Goal: Task Accomplishment & Management: Manage account settings

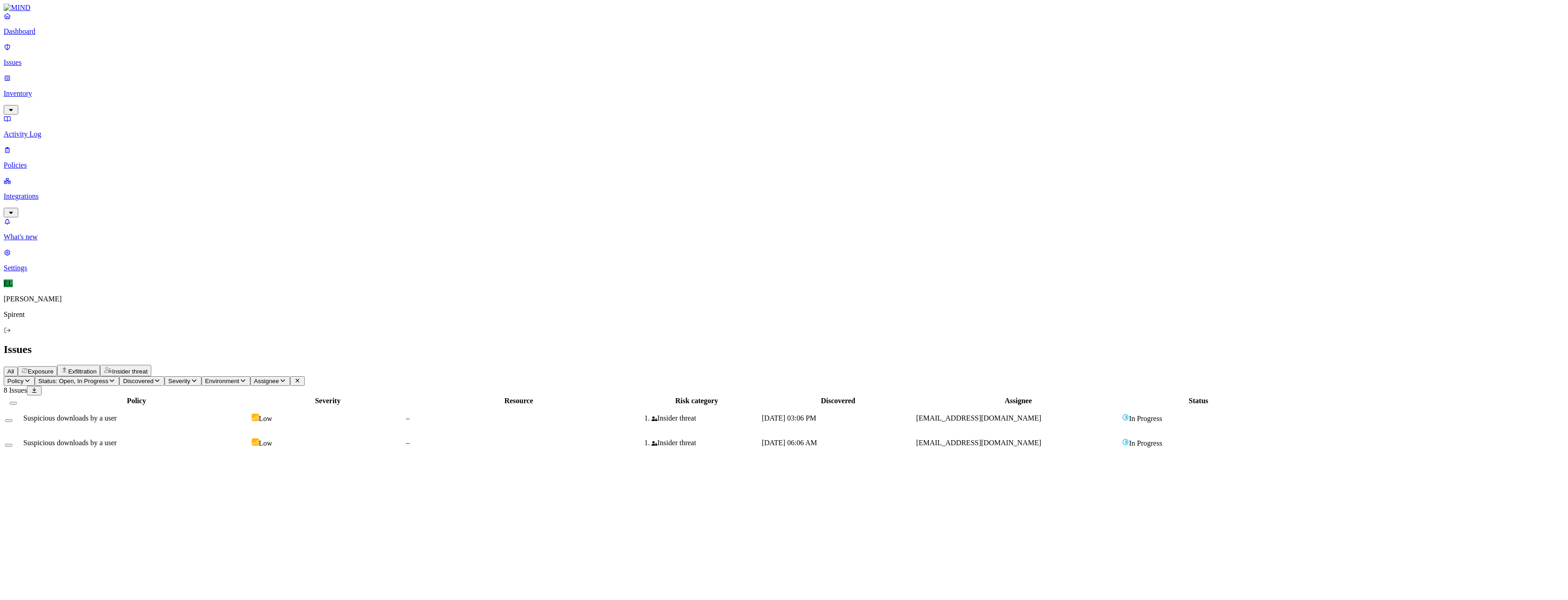
drag, startPoint x: 0, startPoint y: 0, endPoint x: 1052, endPoint y: 110, distance: 1057.7
click at [1042, 439] on span "[EMAIL_ADDRESS][DOMAIN_NAME]" at bounding box center [979, 443] width 125 height 8
select select "Custom Reason"
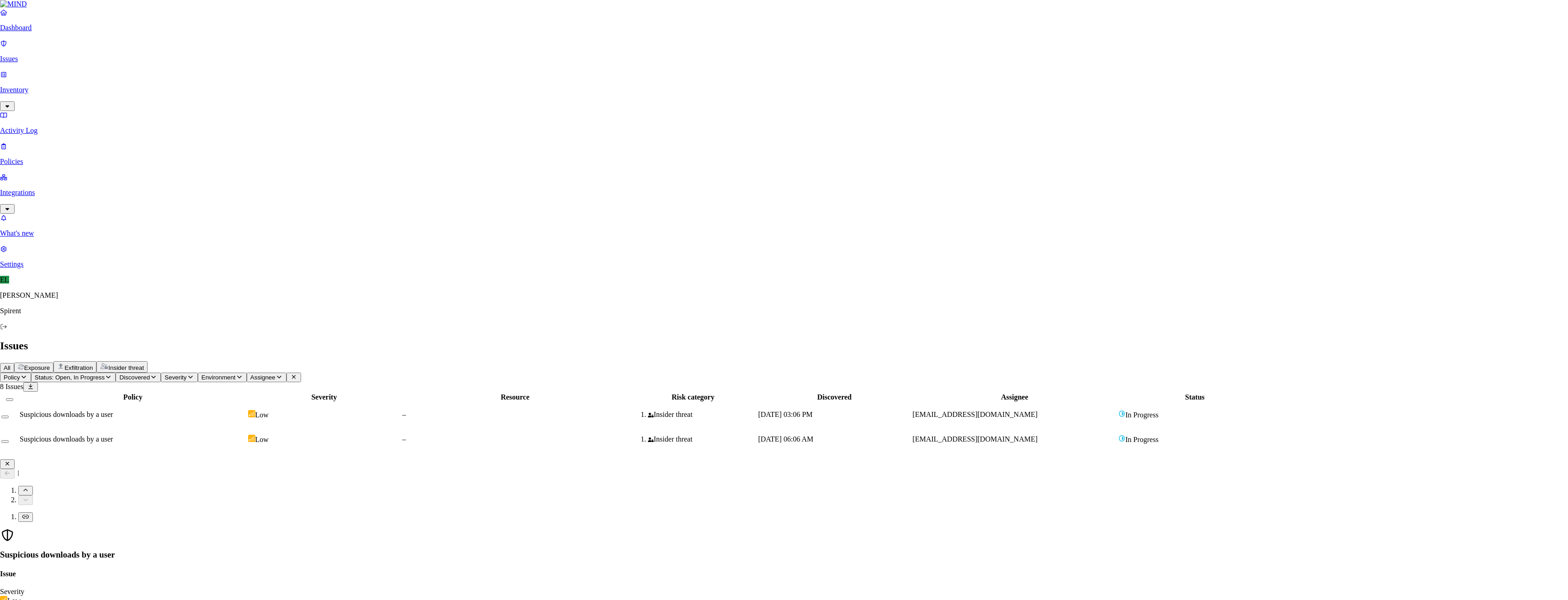
paste textarea "Yes I downloaded files from a sub-directory of APAC Field Marketing in SharePoi…"
type textarea "Yes I downloaded files from a sub-directory of APAC Field Marketing in SharePoi…"
drag, startPoint x: 854, startPoint y: 230, endPoint x: 829, endPoint y: 185, distance: 51.5
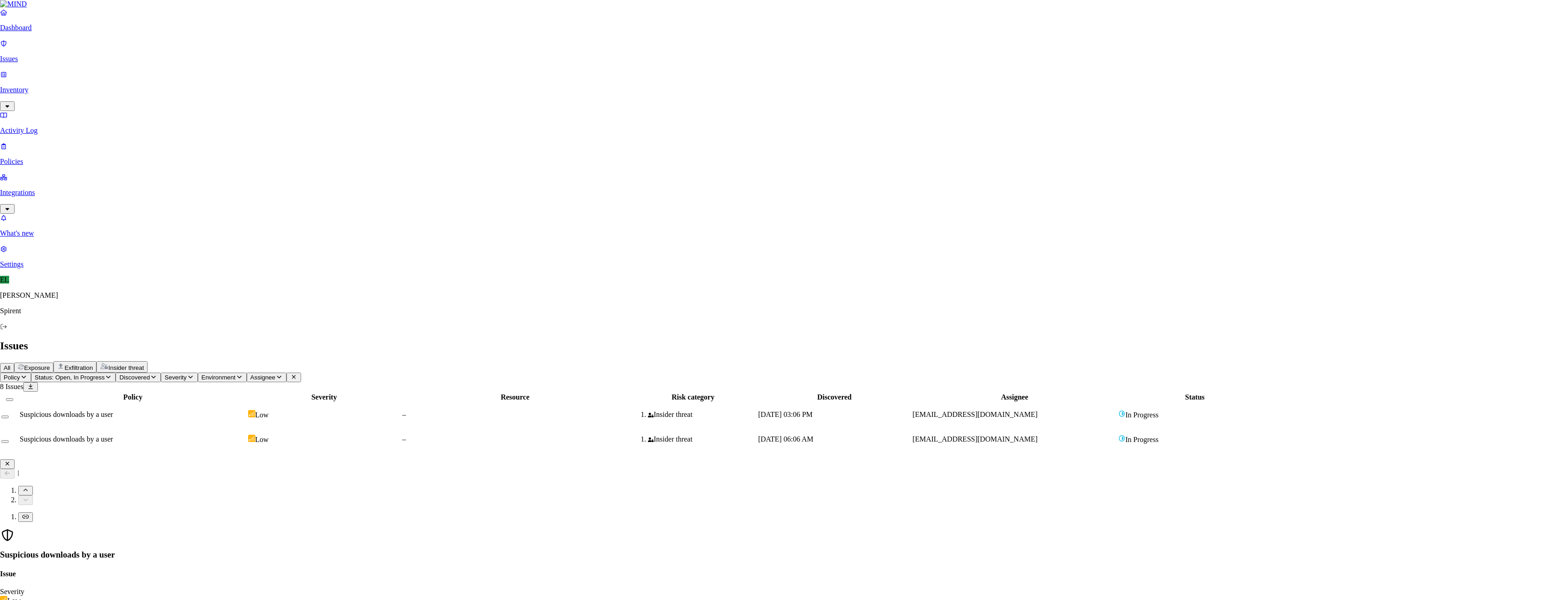
scroll to position [37, 0]
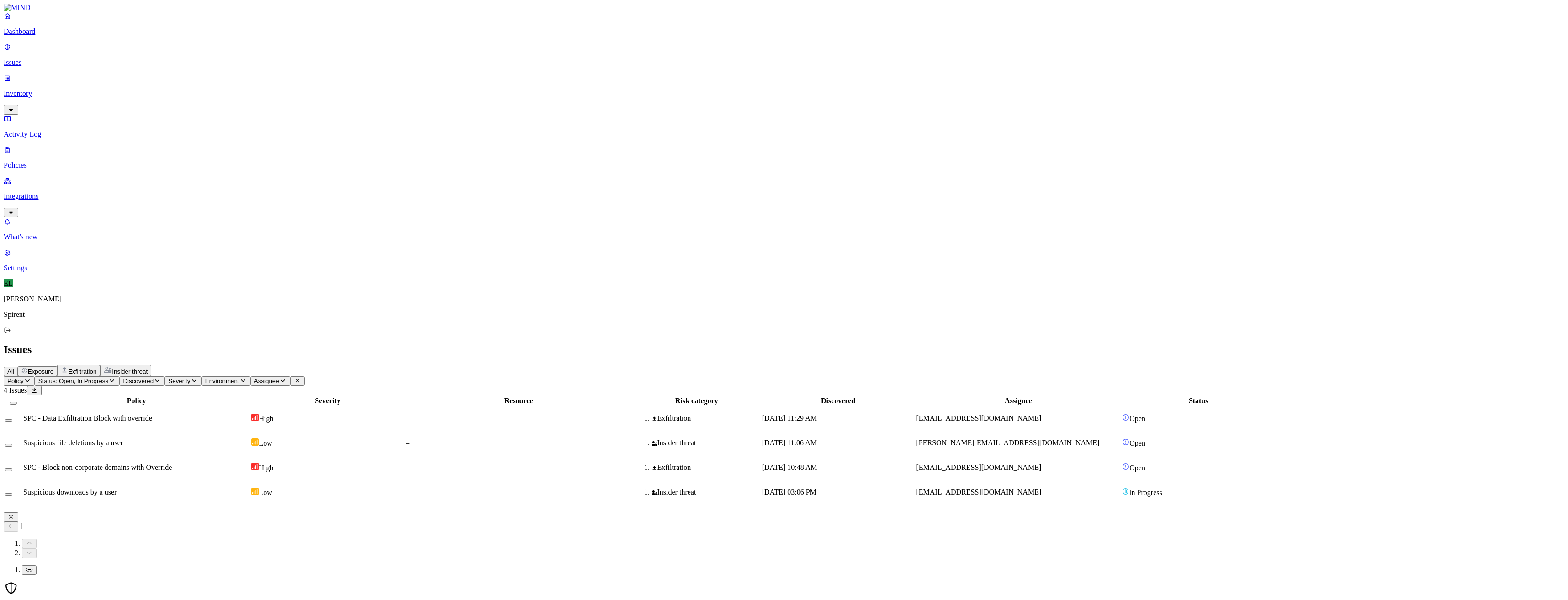
click at [250, 415] on div "SPC - Data Exfiltration Block with override" at bounding box center [135, 419] width 226 height 8
click at [12, 420] on button "Select row" at bounding box center [8, 421] width 7 height 3
click at [137, 54] on html "Dashboard Issues Inventory Activity Log Policies Integrations What's new 1 Sett…" at bounding box center [784, 256] width 1568 height 512
click at [156, 93] on button "Resolved" at bounding box center [172, 77] width 33 height 31
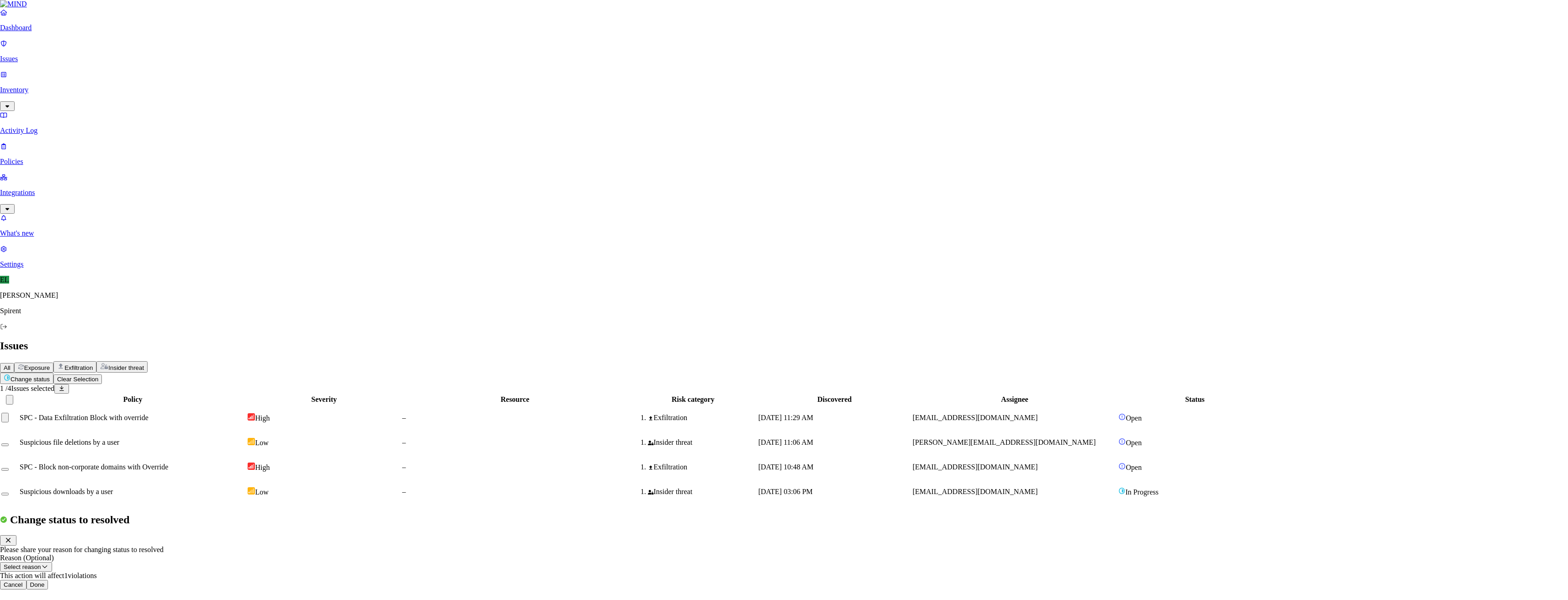
click at [52, 562] on button "Select reason" at bounding box center [26, 567] width 52 height 10
select select "Custom Reason"
click at [84, 580] on textarea at bounding box center [42, 588] width 84 height 17
type textarea "Not sensitive"
click at [49, 600] on button "Done" at bounding box center [38, 612] width 22 height 10
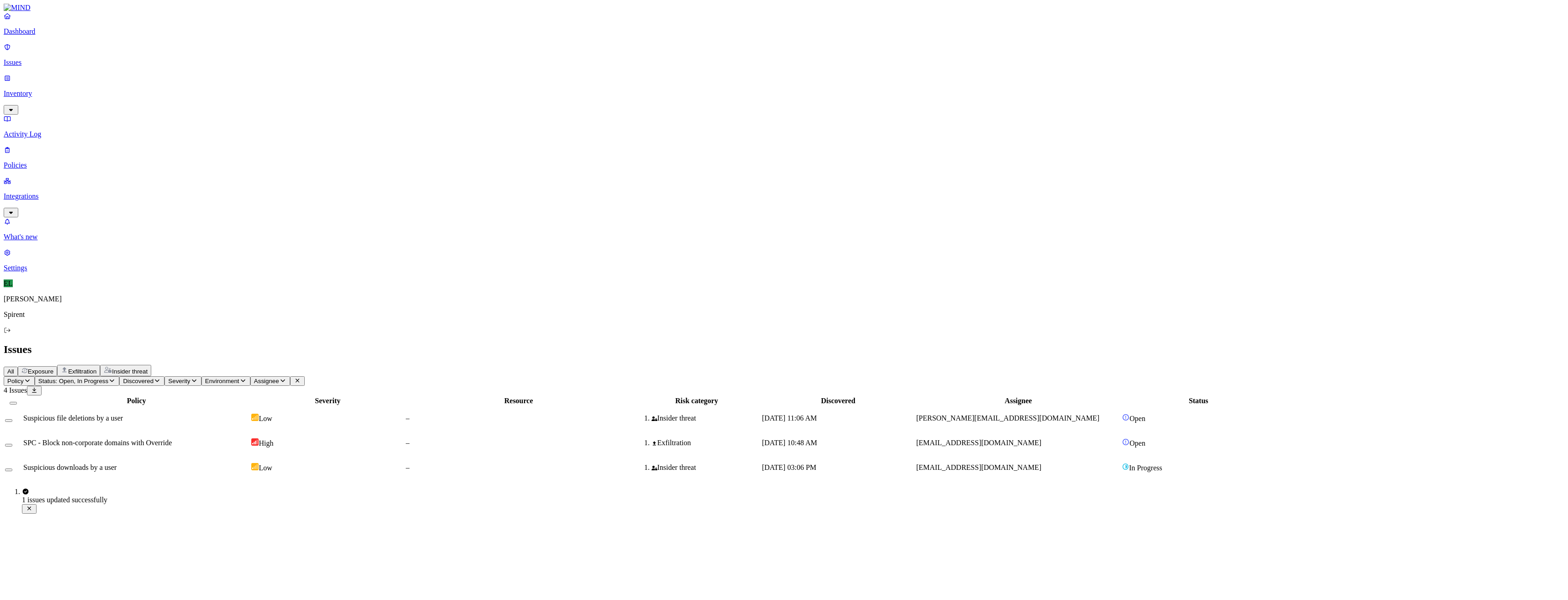
click at [1025, 407] on td "[PERSON_NAME][EMAIL_ADDRESS][DOMAIN_NAME]" at bounding box center [1018, 419] width 205 height 24
click at [12, 420] on button "Select row" at bounding box center [8, 421] width 7 height 3
click at [159, 55] on html "Dashboard Issues Inventory Activity Log Policies Integrations What's new 1 Sett…" at bounding box center [784, 244] width 1568 height 488
click at [160, 85] on p "Resolved" at bounding box center [173, 82] width 26 height 7
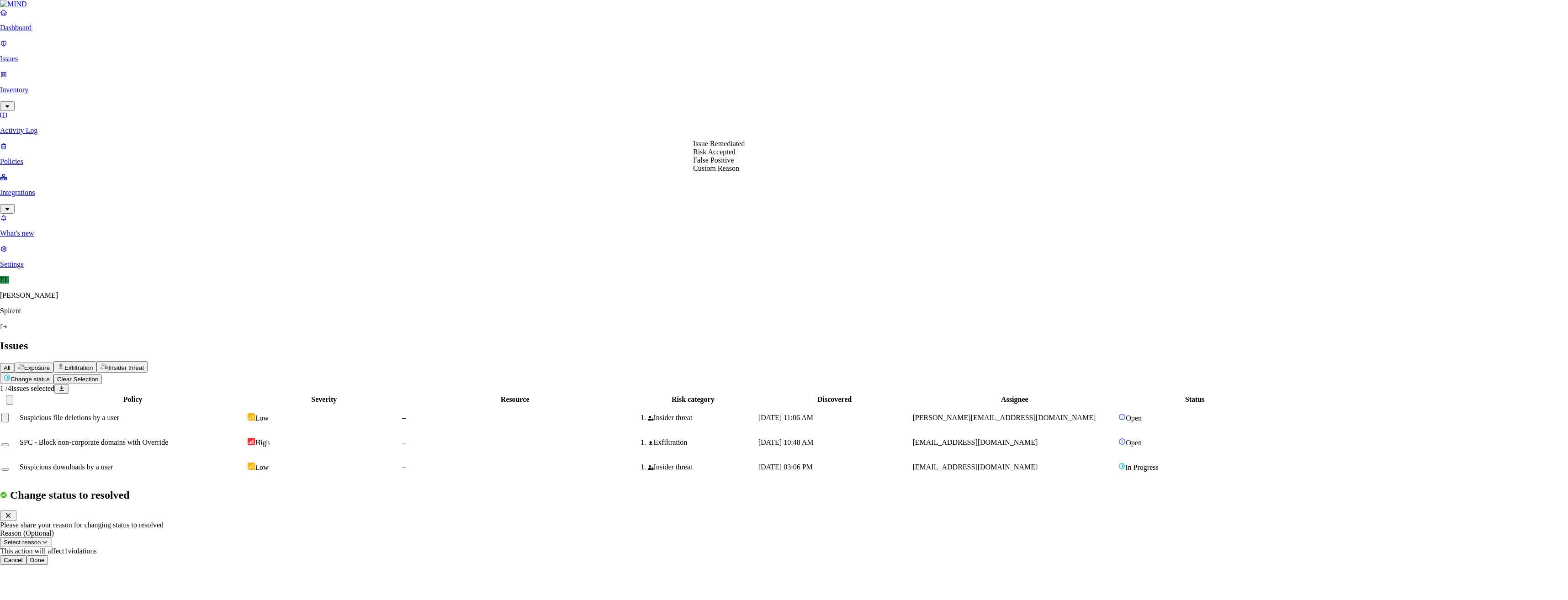
click at [52, 538] on button "Select reason" at bounding box center [26, 543] width 52 height 10
select select "Risk Accepted"
click at [49, 555] on button "Done" at bounding box center [38, 560] width 22 height 10
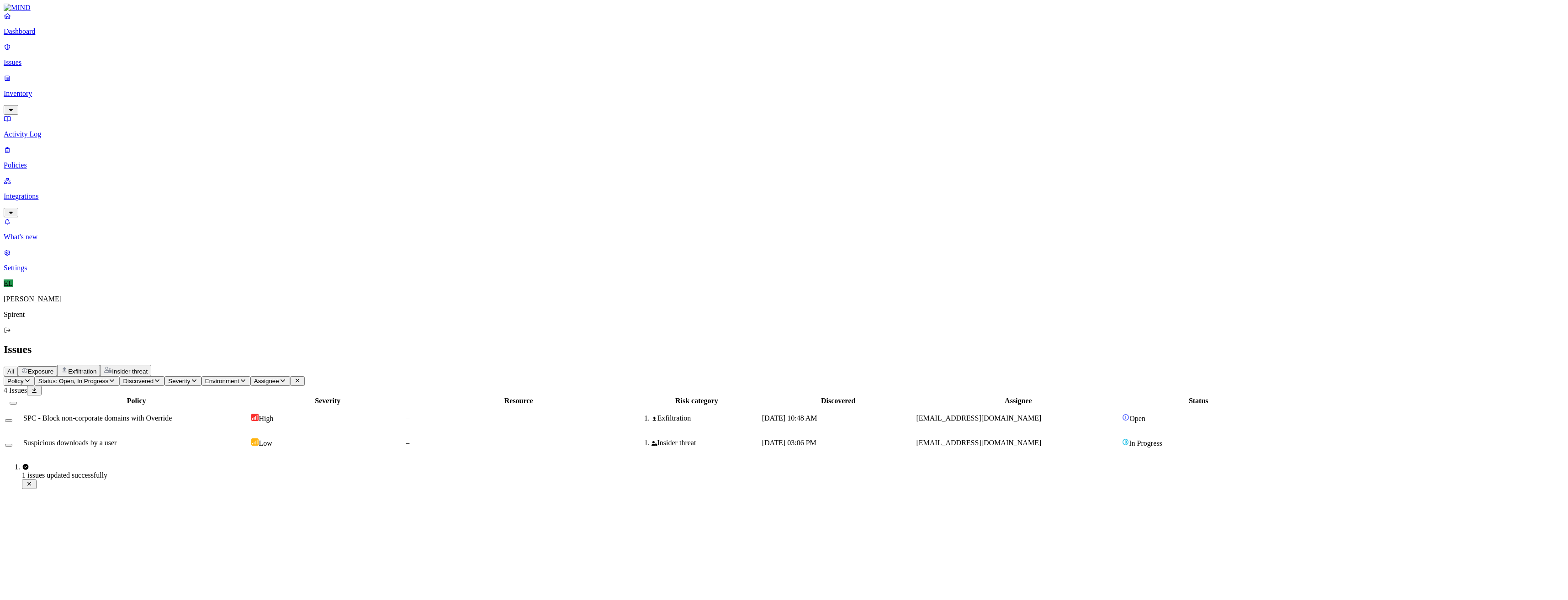
click at [1027, 407] on td "[EMAIL_ADDRESS][DOMAIN_NAME]" at bounding box center [1018, 419] width 205 height 24
click at [12, 420] on button "Select row" at bounding box center [8, 421] width 7 height 3
click at [140, 56] on html "Dashboard Issues Inventory Activity Log Policies Integrations What's new 1 Sett…" at bounding box center [784, 233] width 1568 height 467
click at [156, 93] on button "Resolved" at bounding box center [172, 77] width 33 height 31
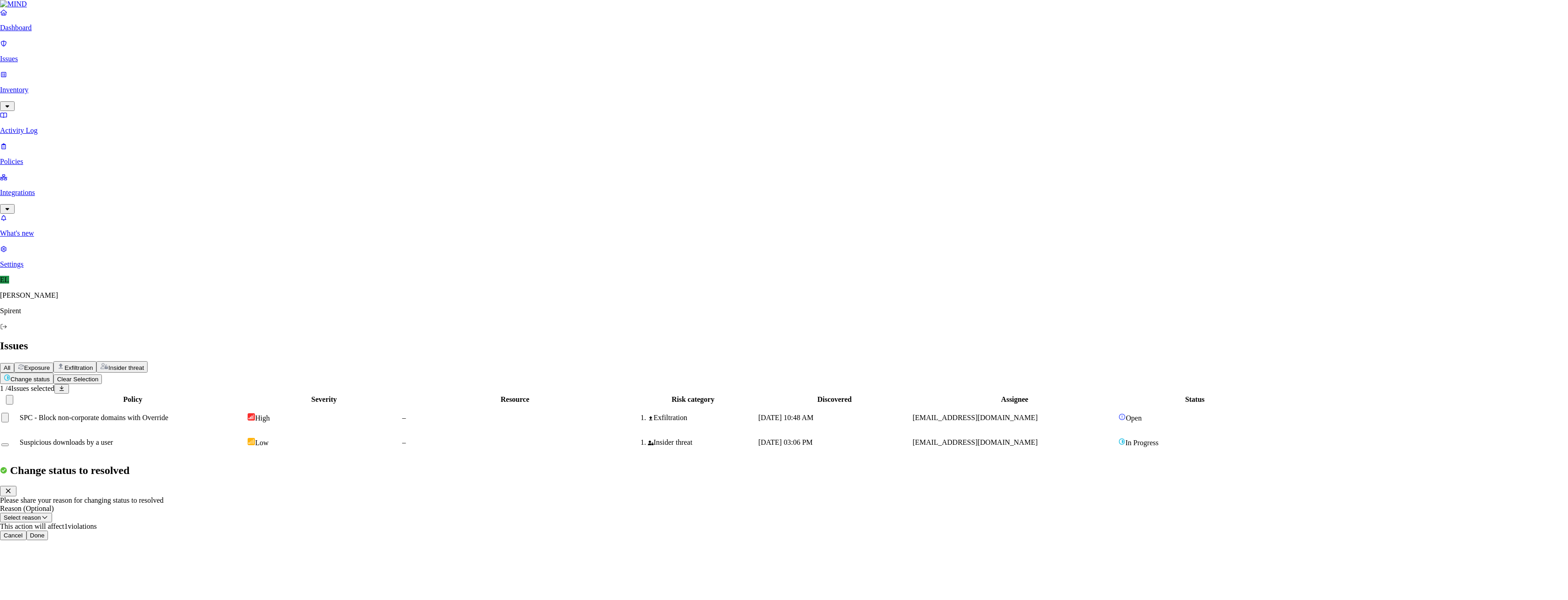
click at [52, 513] on button "Select reason" at bounding box center [26, 518] width 52 height 10
select select "Custom Reason"
click at [84, 531] on textarea at bounding box center [42, 539] width 84 height 17
type textarea "Text - video link"
click at [49, 557] on button "Done" at bounding box center [38, 562] width 22 height 10
